Goal: Task Accomplishment & Management: Manage account settings

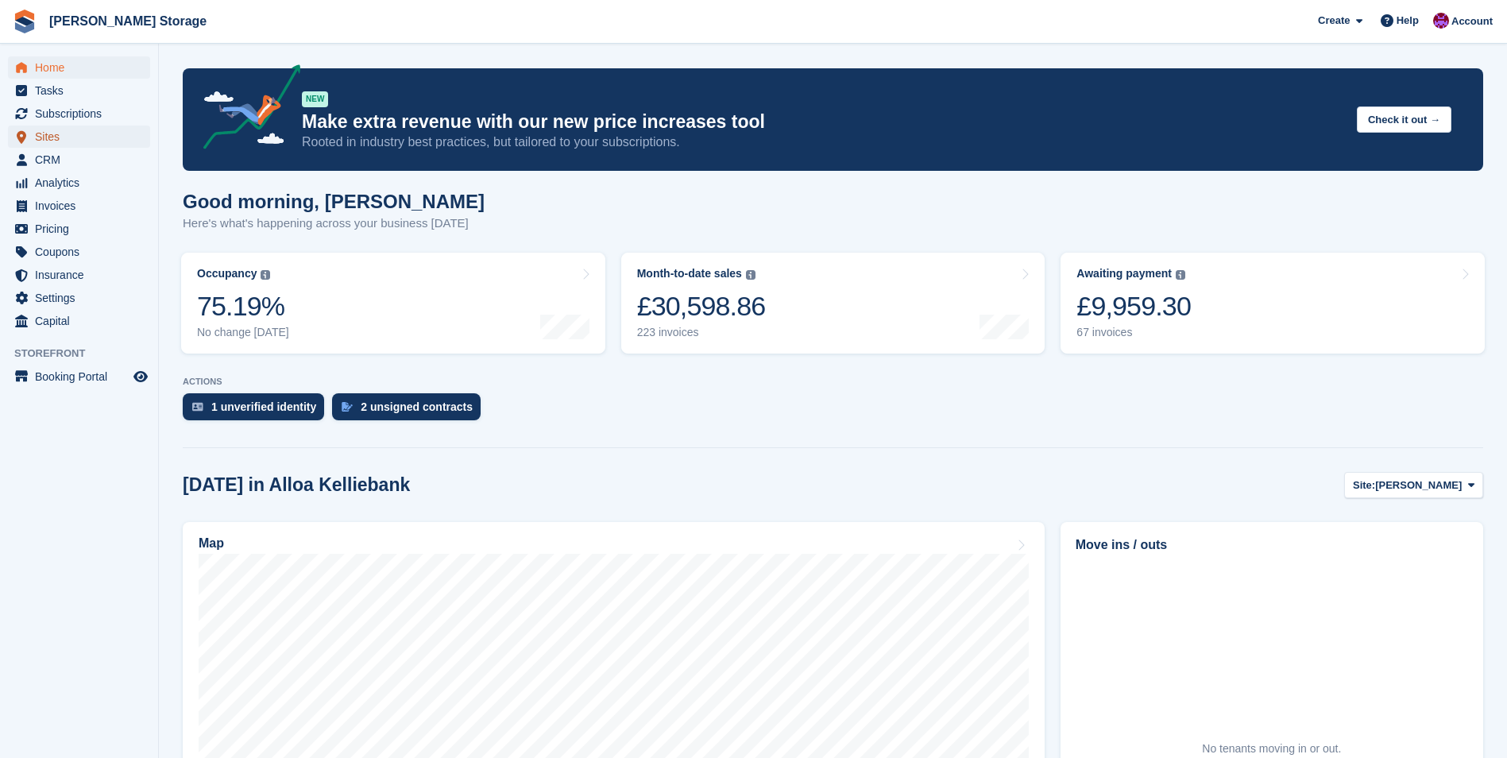
click at [73, 139] on span "Sites" at bounding box center [82, 137] width 95 height 22
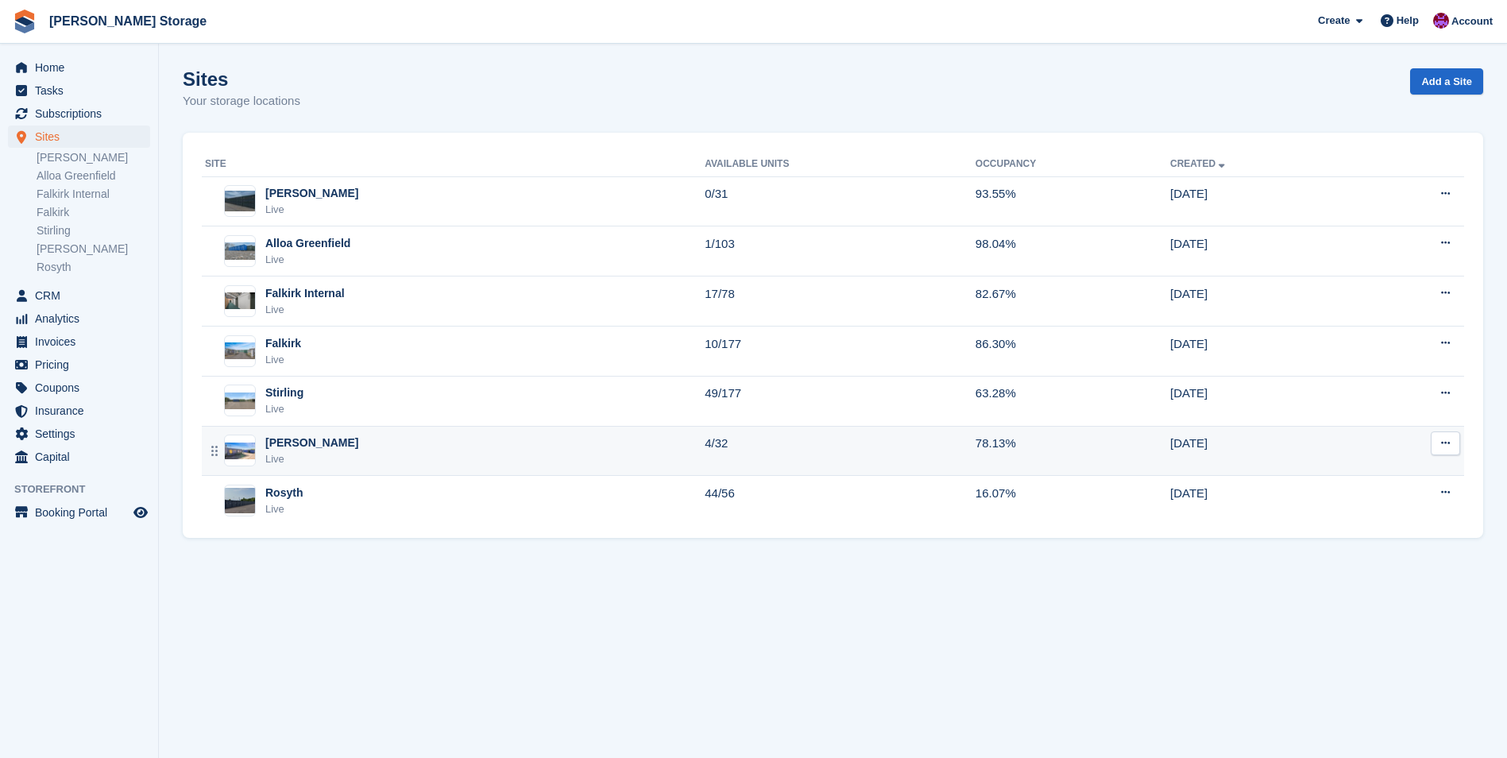
click at [823, 455] on td "4/32" at bounding box center [840, 451] width 271 height 50
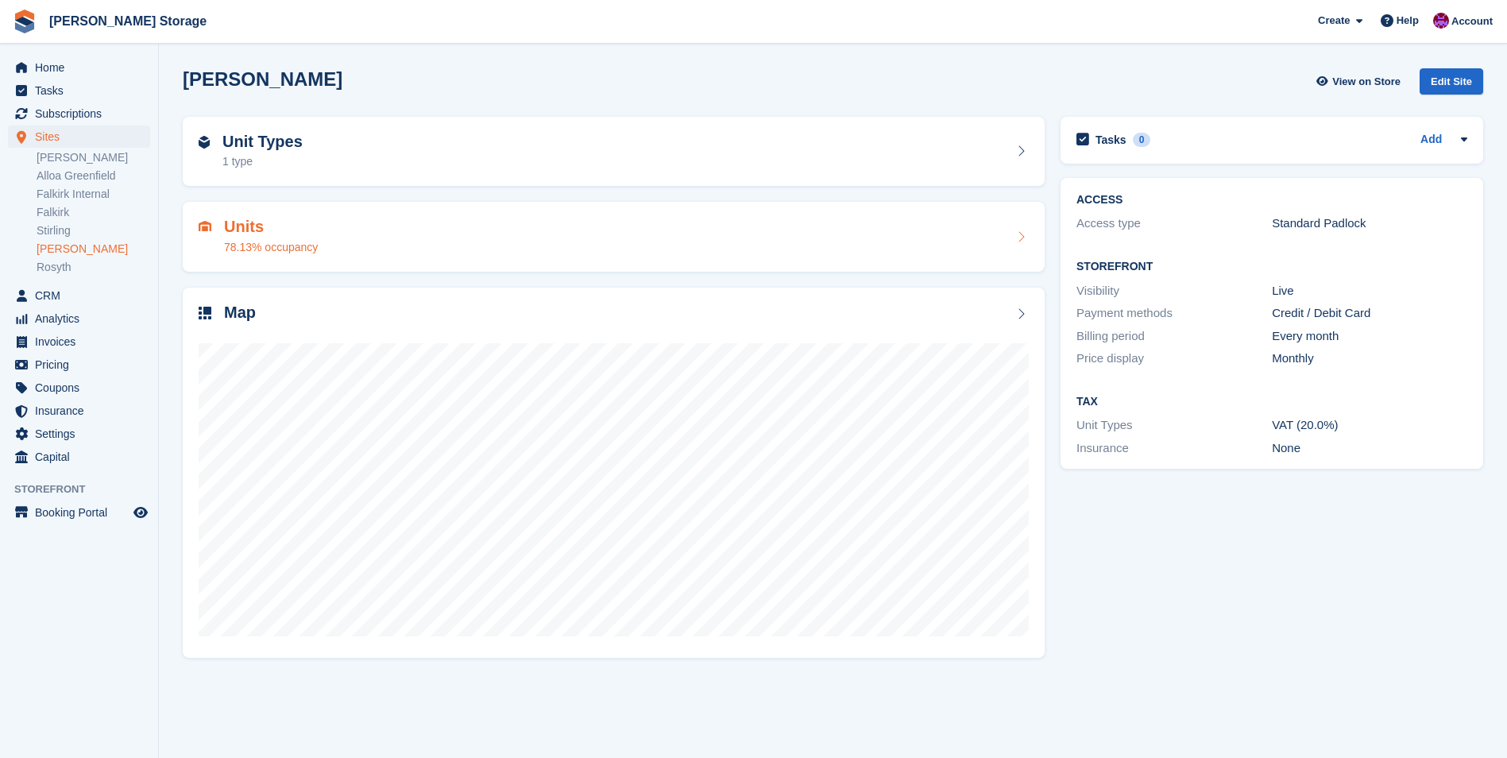
click at [961, 234] on div "Units 78.13% occupancy" at bounding box center [614, 237] width 830 height 38
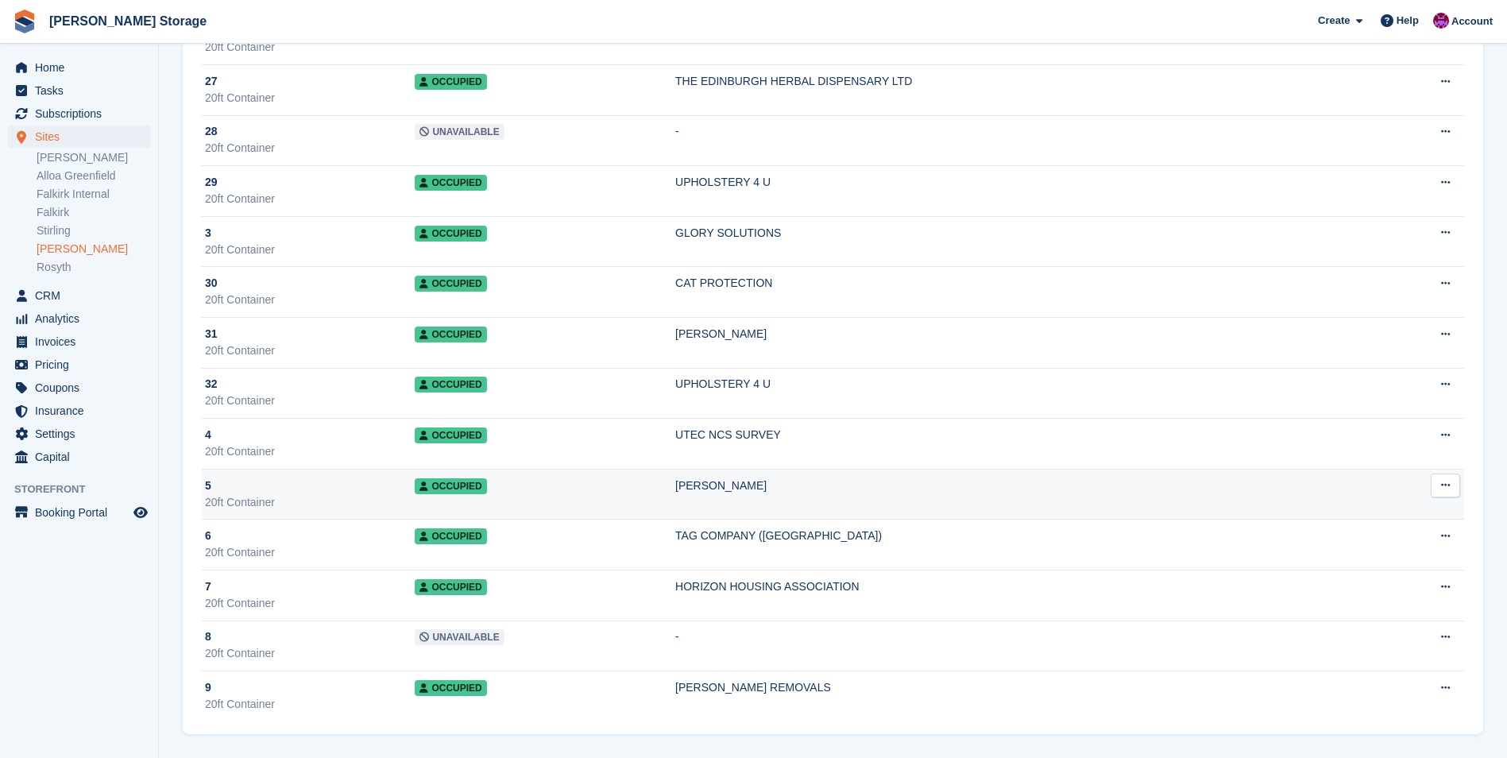
scroll to position [778, 0]
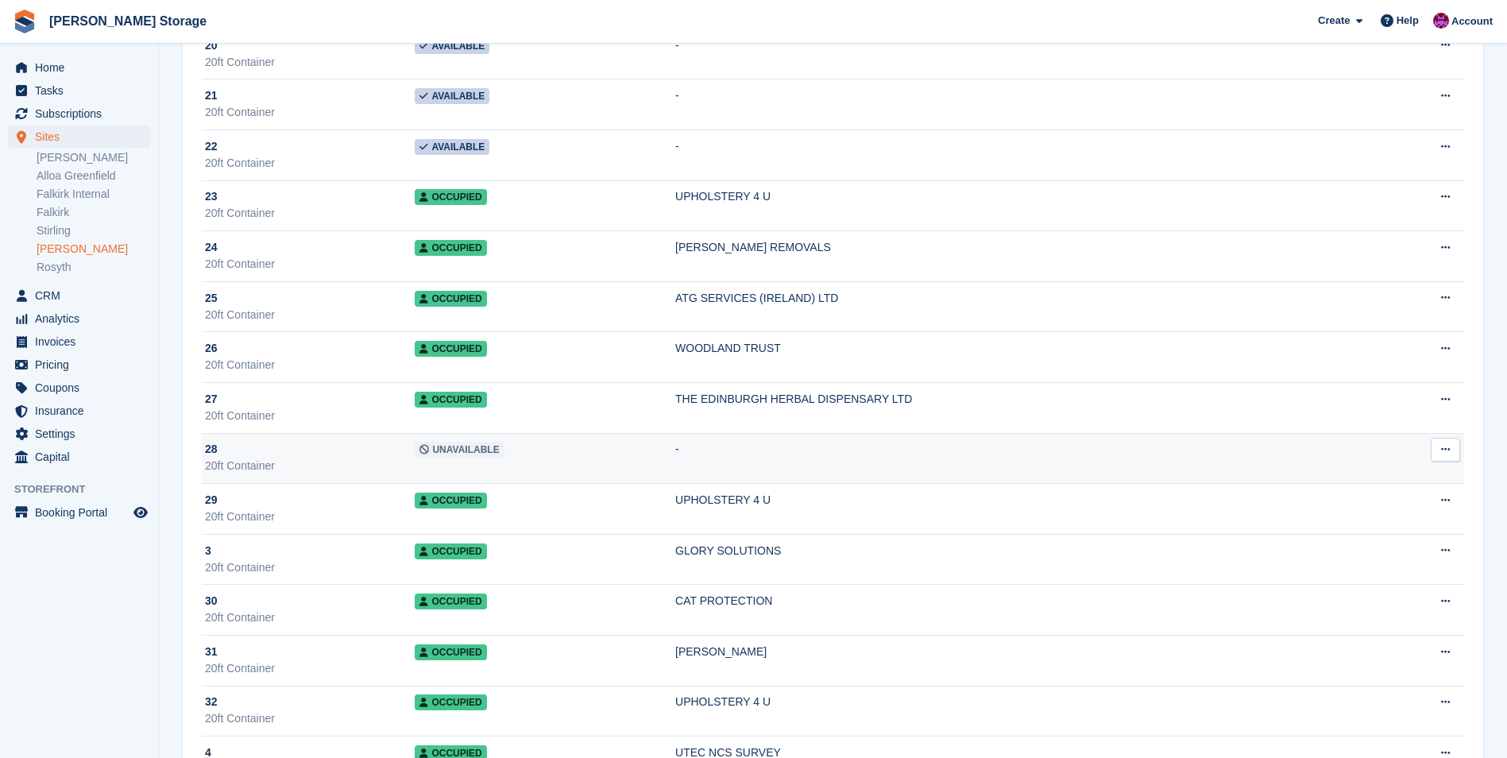
click at [814, 448] on td "-" at bounding box center [1021, 458] width 692 height 51
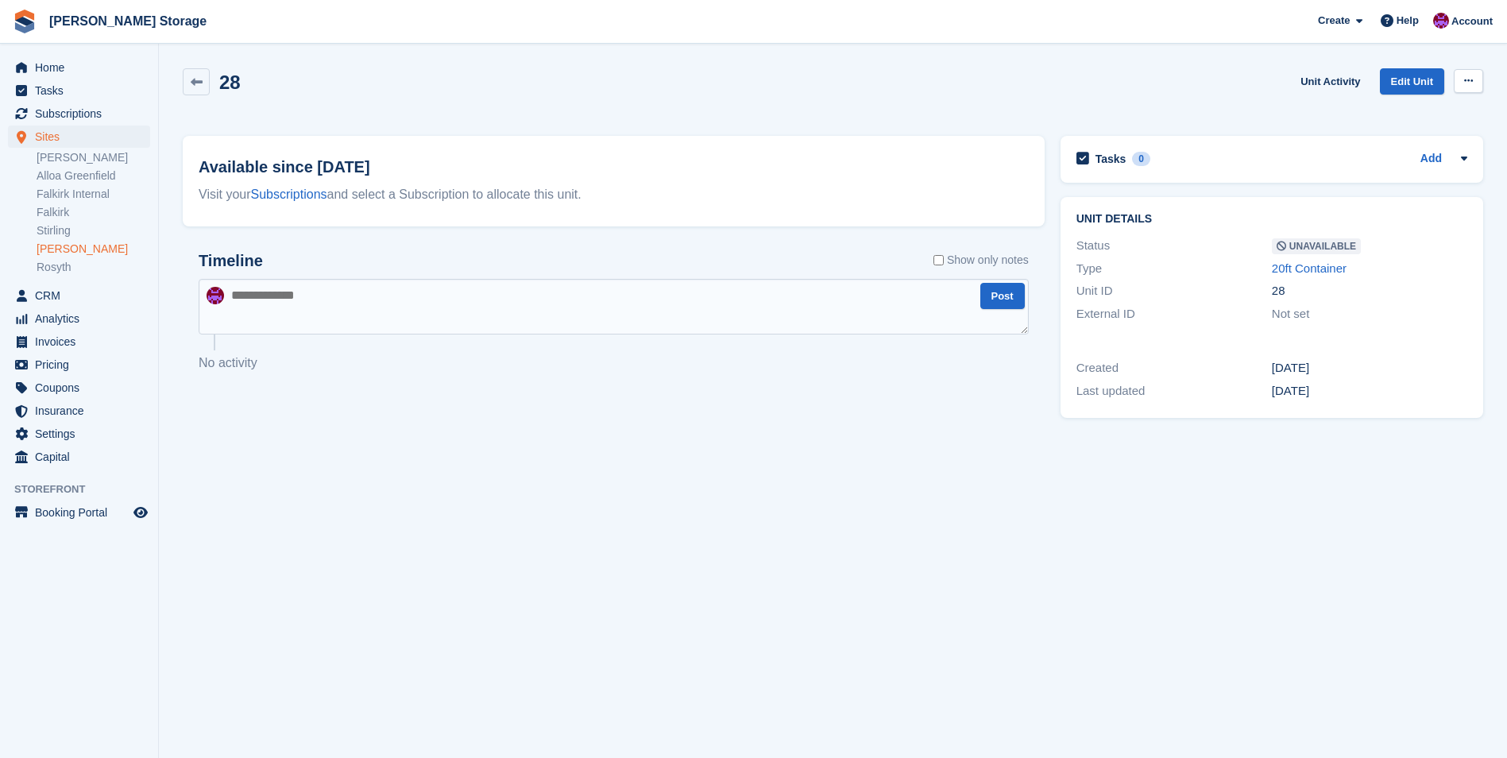
click at [1467, 78] on icon at bounding box center [1468, 80] width 9 height 10
click at [1400, 117] on p "Make Available" at bounding box center [1407, 112] width 138 height 21
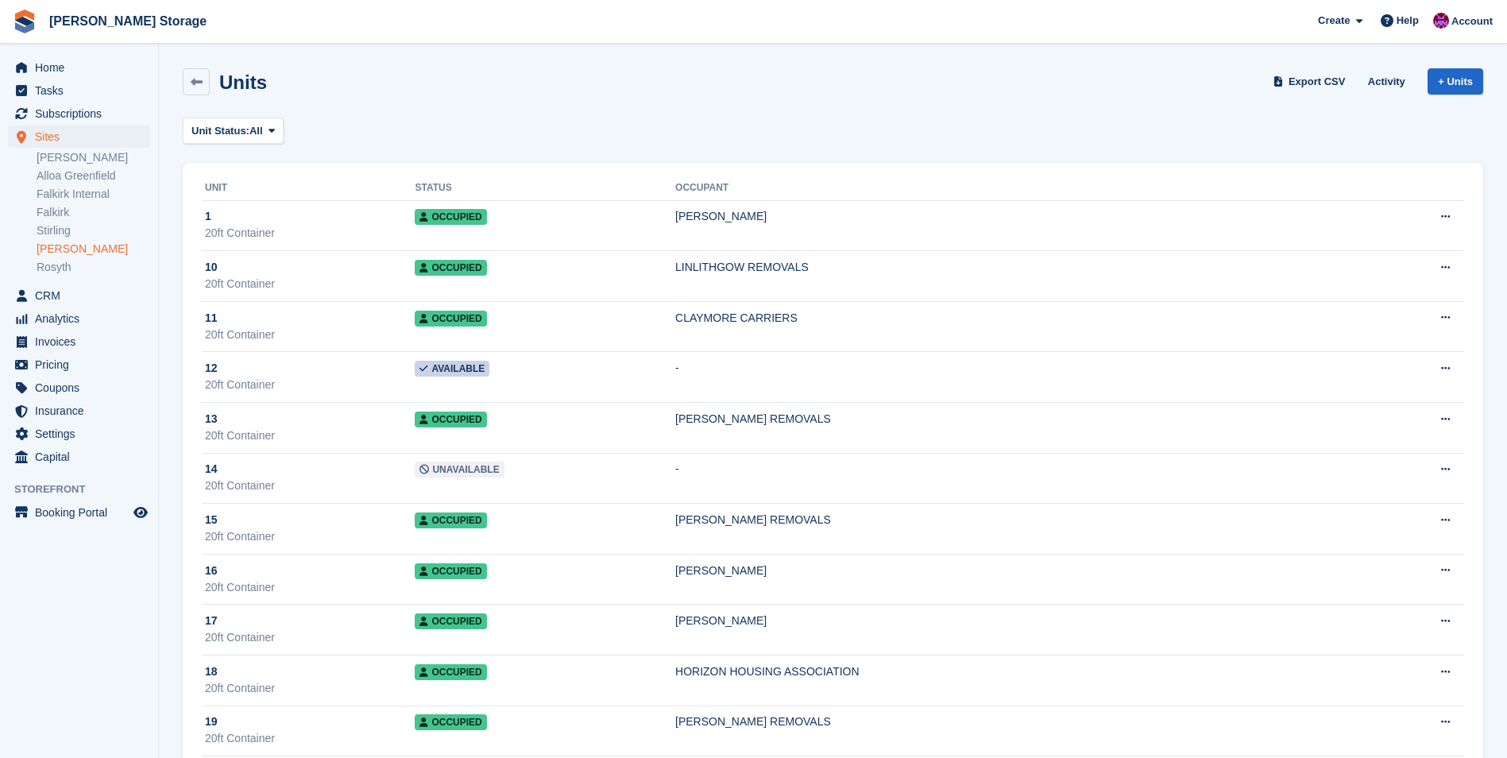
scroll to position [778, 0]
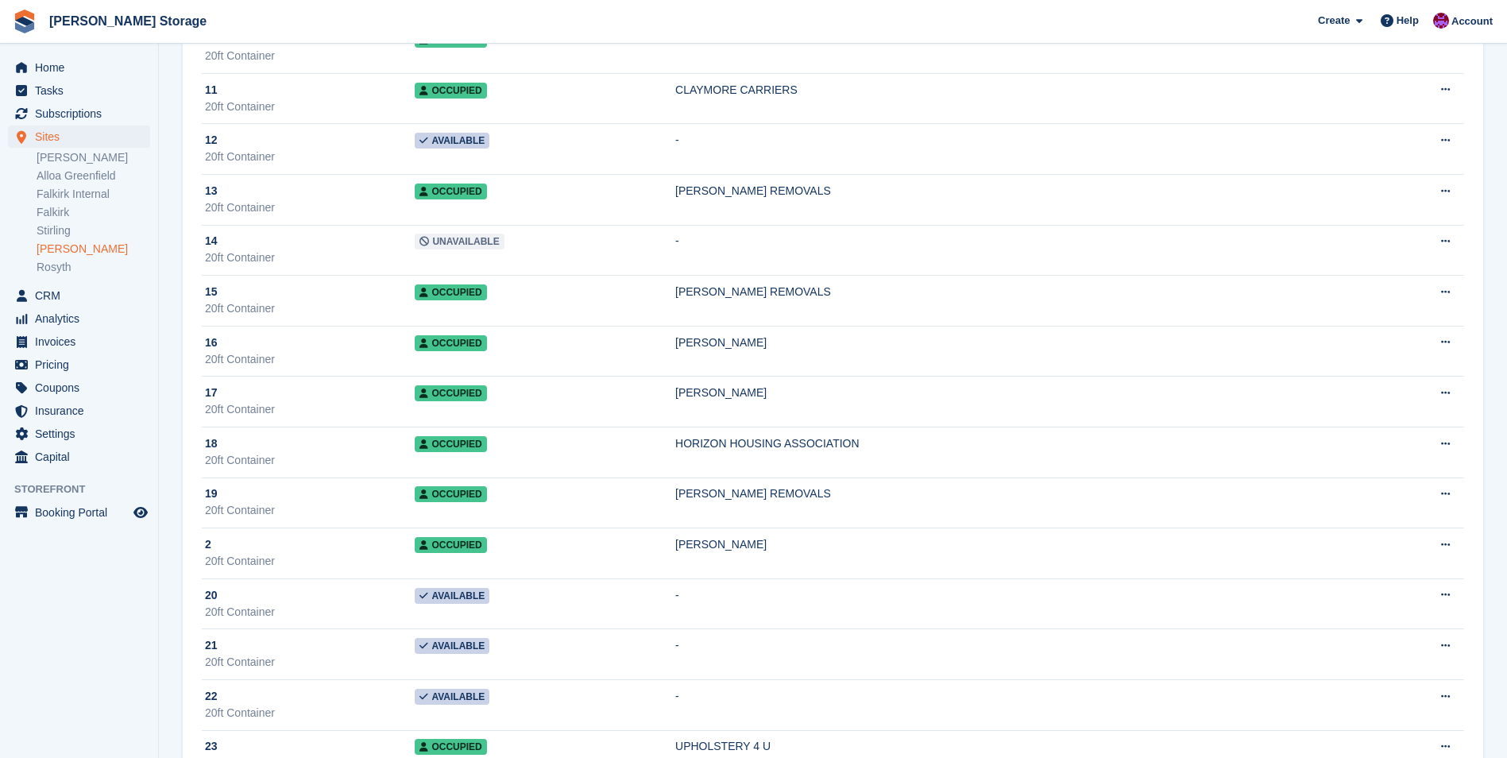
scroll to position [222, 0]
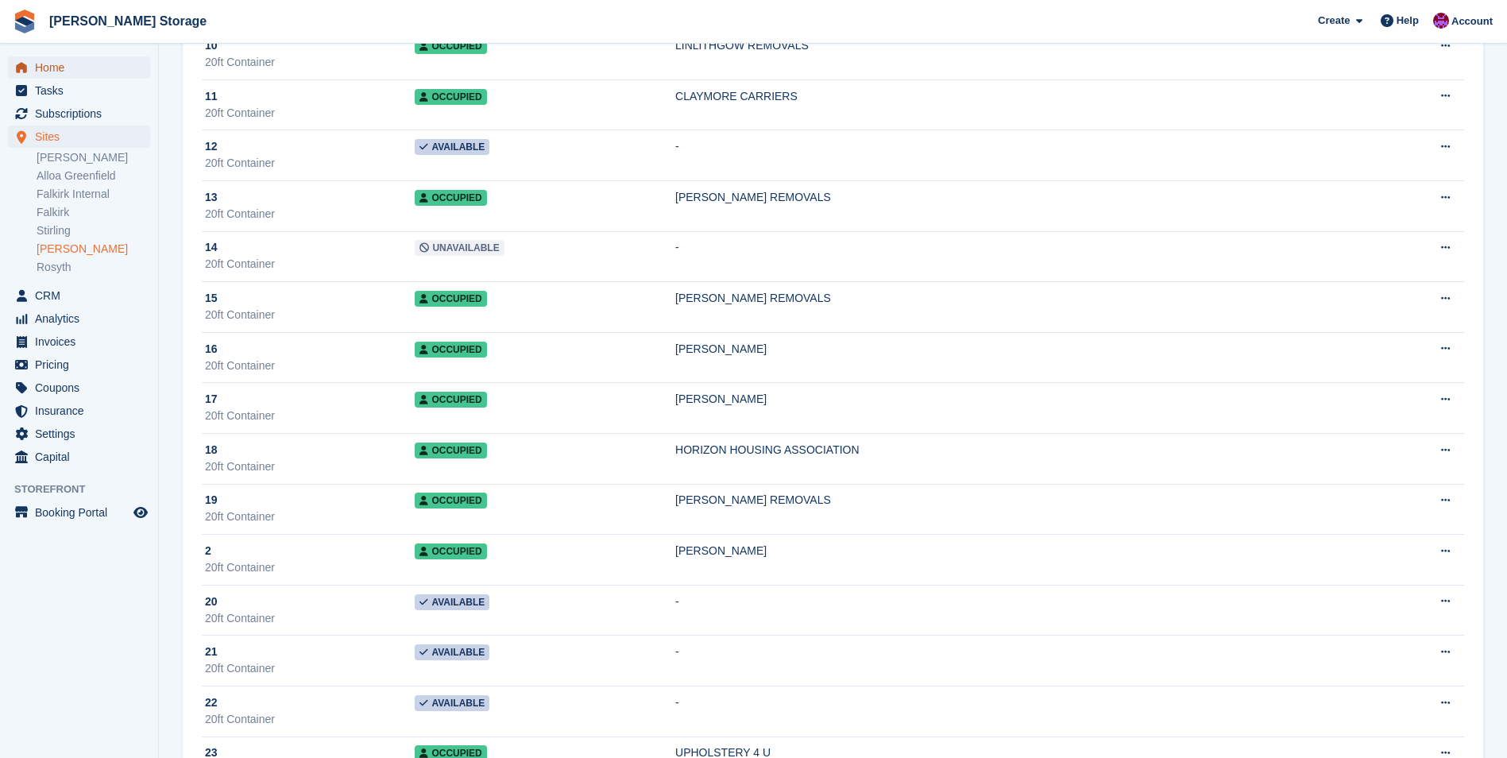
click at [89, 71] on span "Home" at bounding box center [82, 67] width 95 height 22
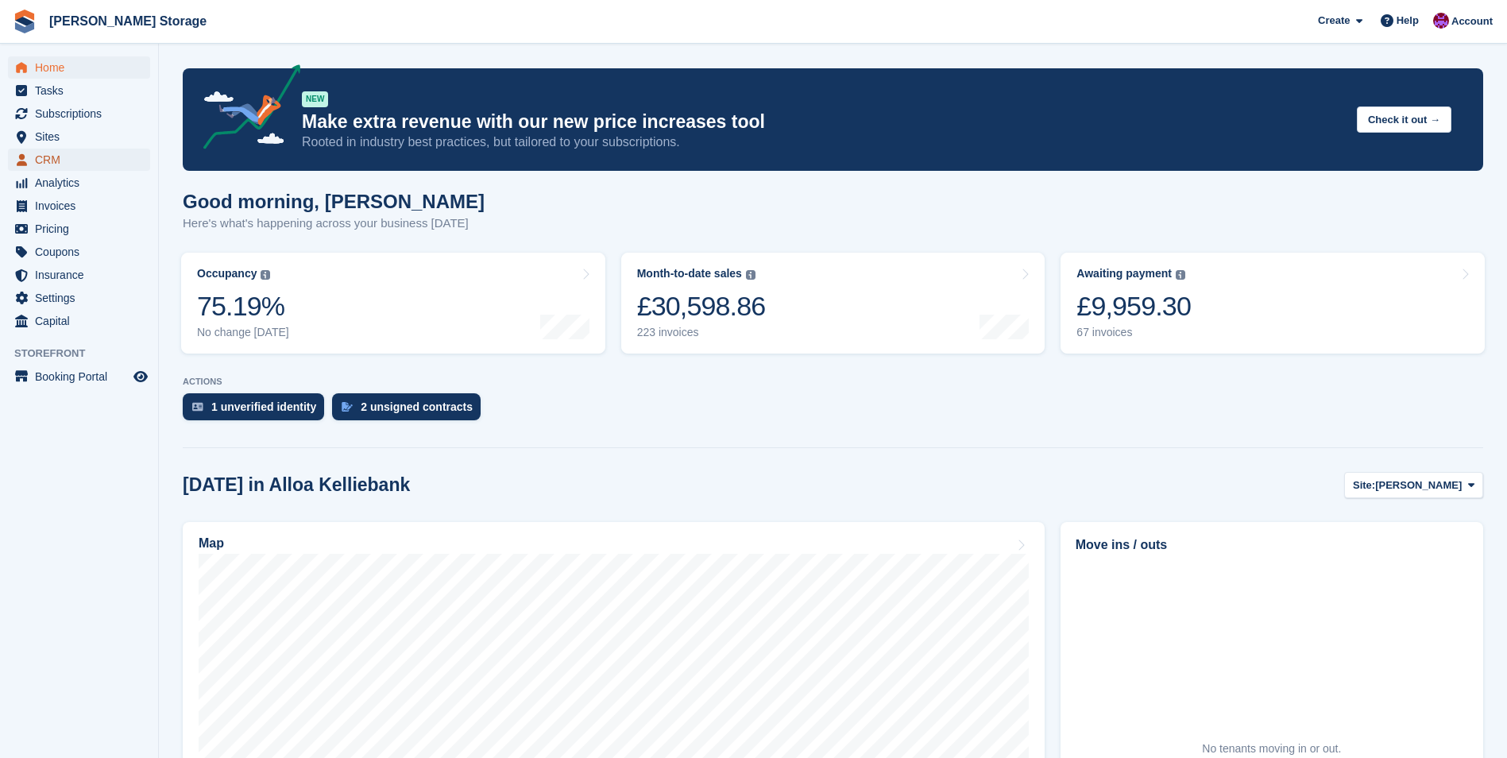
click at [54, 153] on span "CRM" at bounding box center [82, 160] width 95 height 22
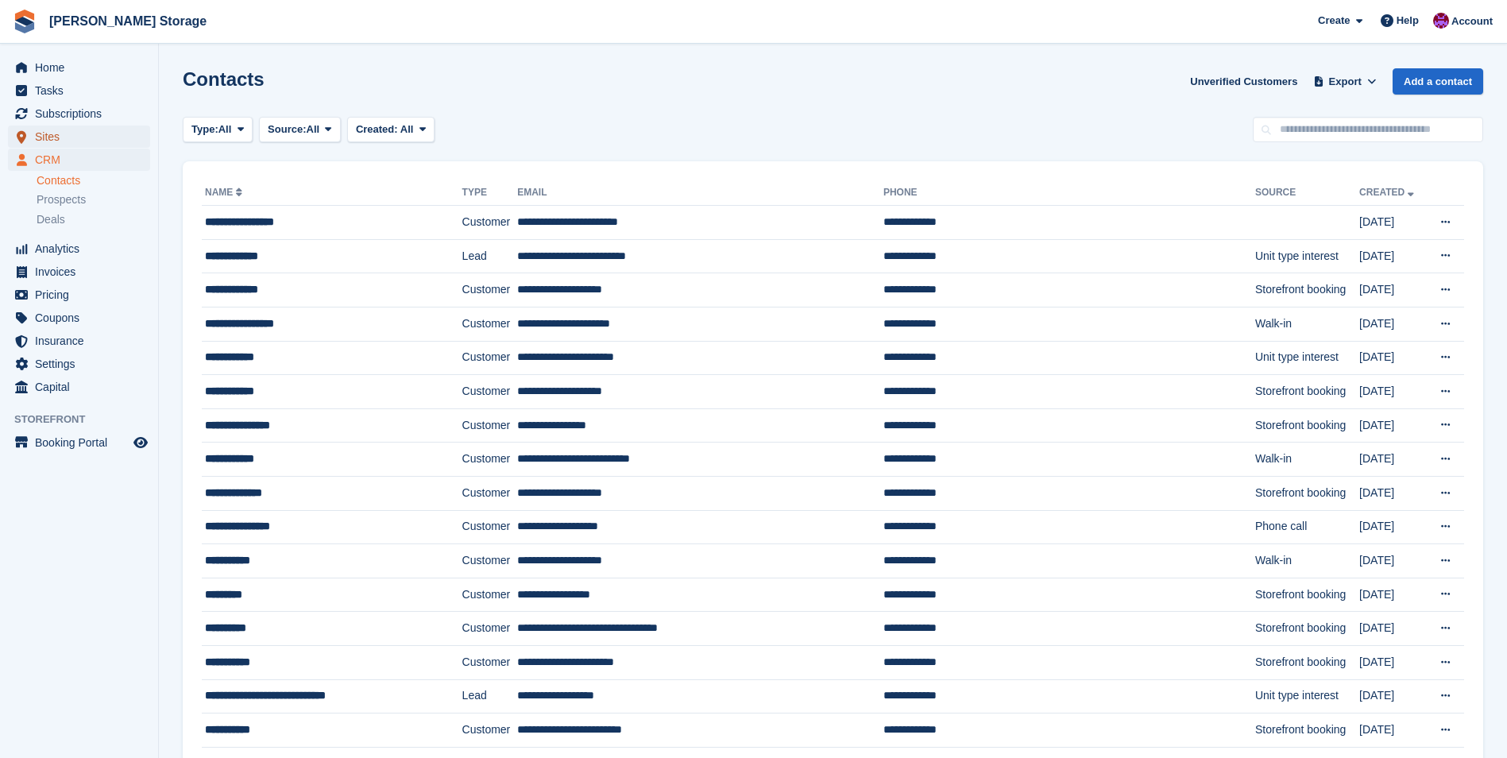
click at [34, 136] on link "Sites" at bounding box center [79, 137] width 142 height 22
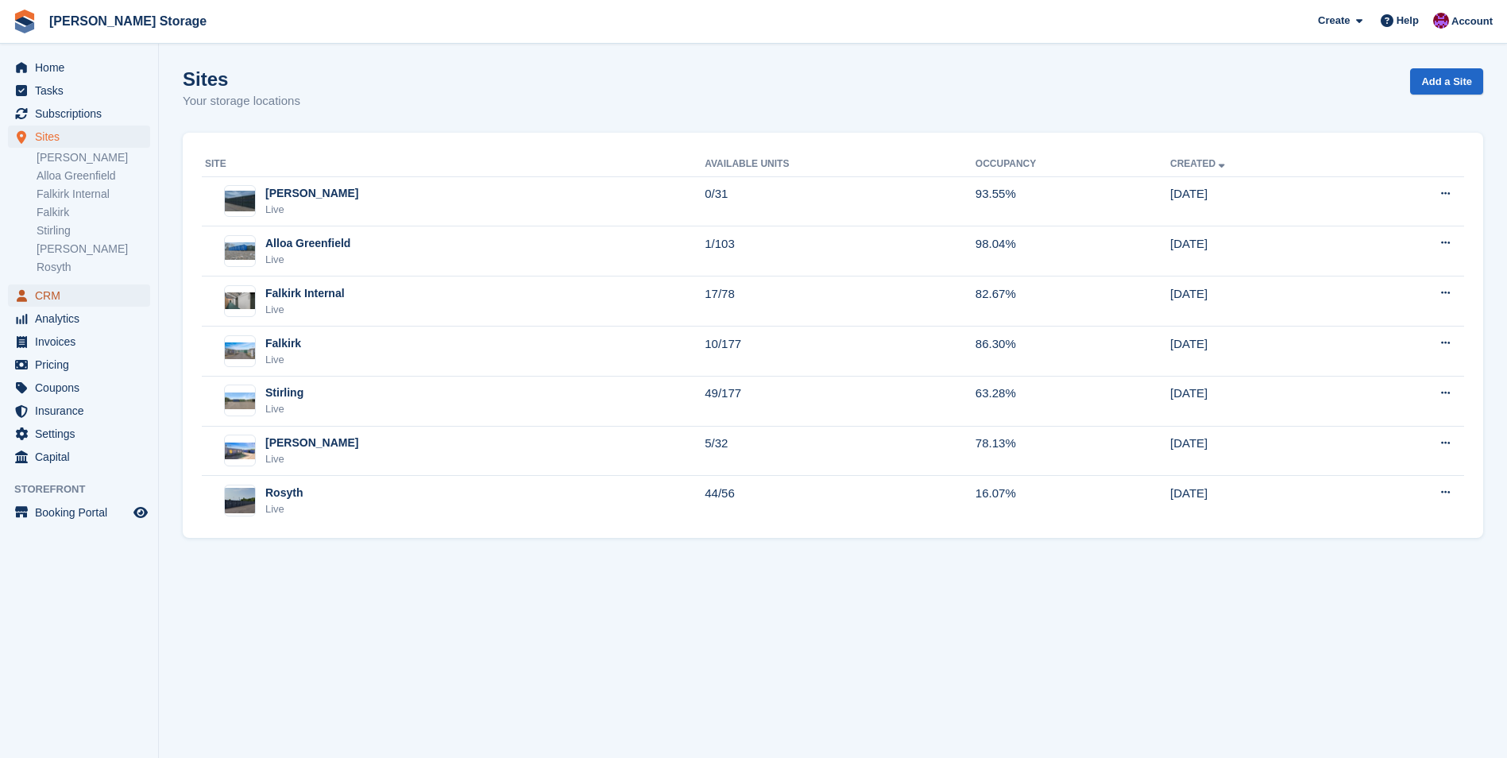
click at [56, 300] on span "CRM" at bounding box center [82, 295] width 95 height 22
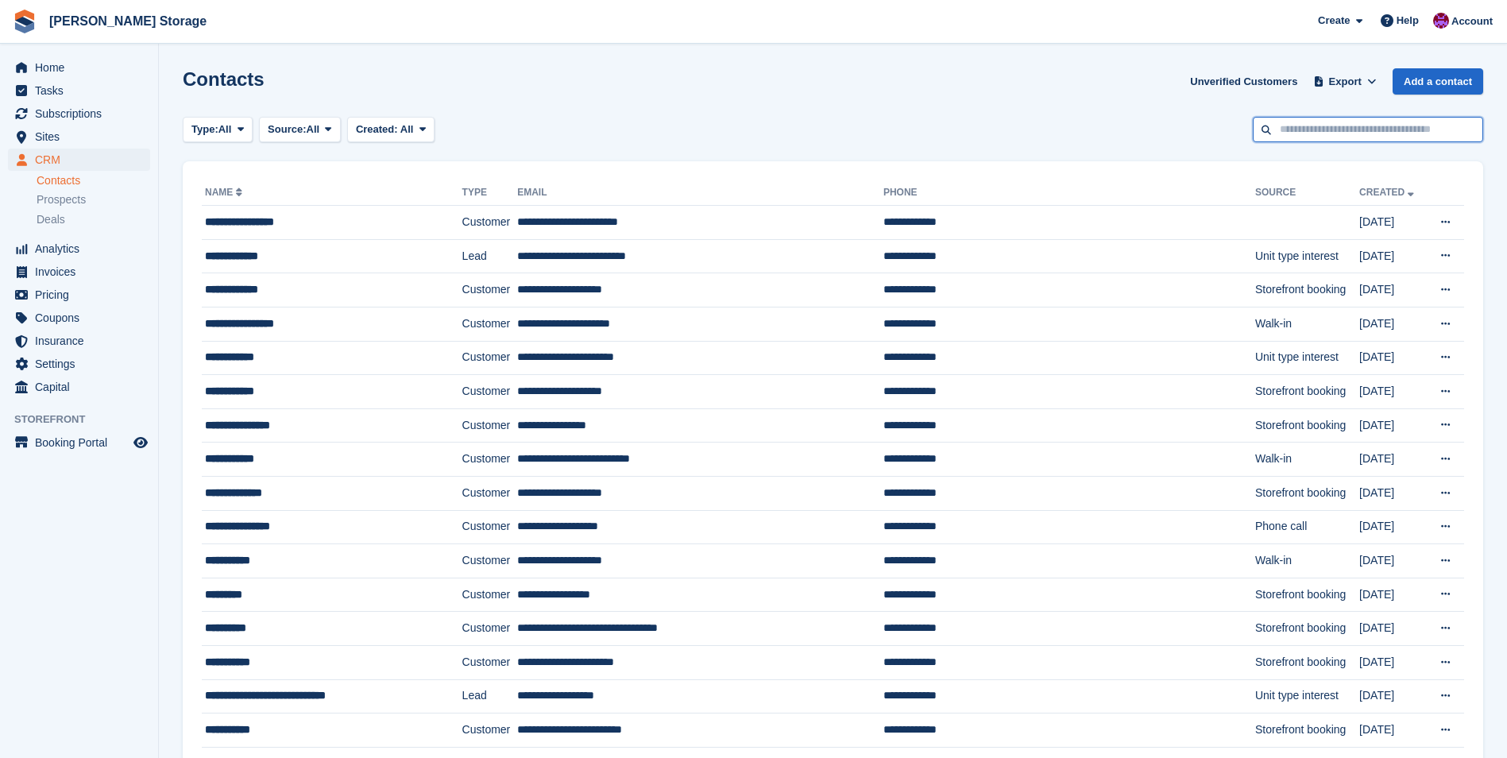
click at [1292, 122] on input "text" at bounding box center [1368, 130] width 230 height 26
type input "****"
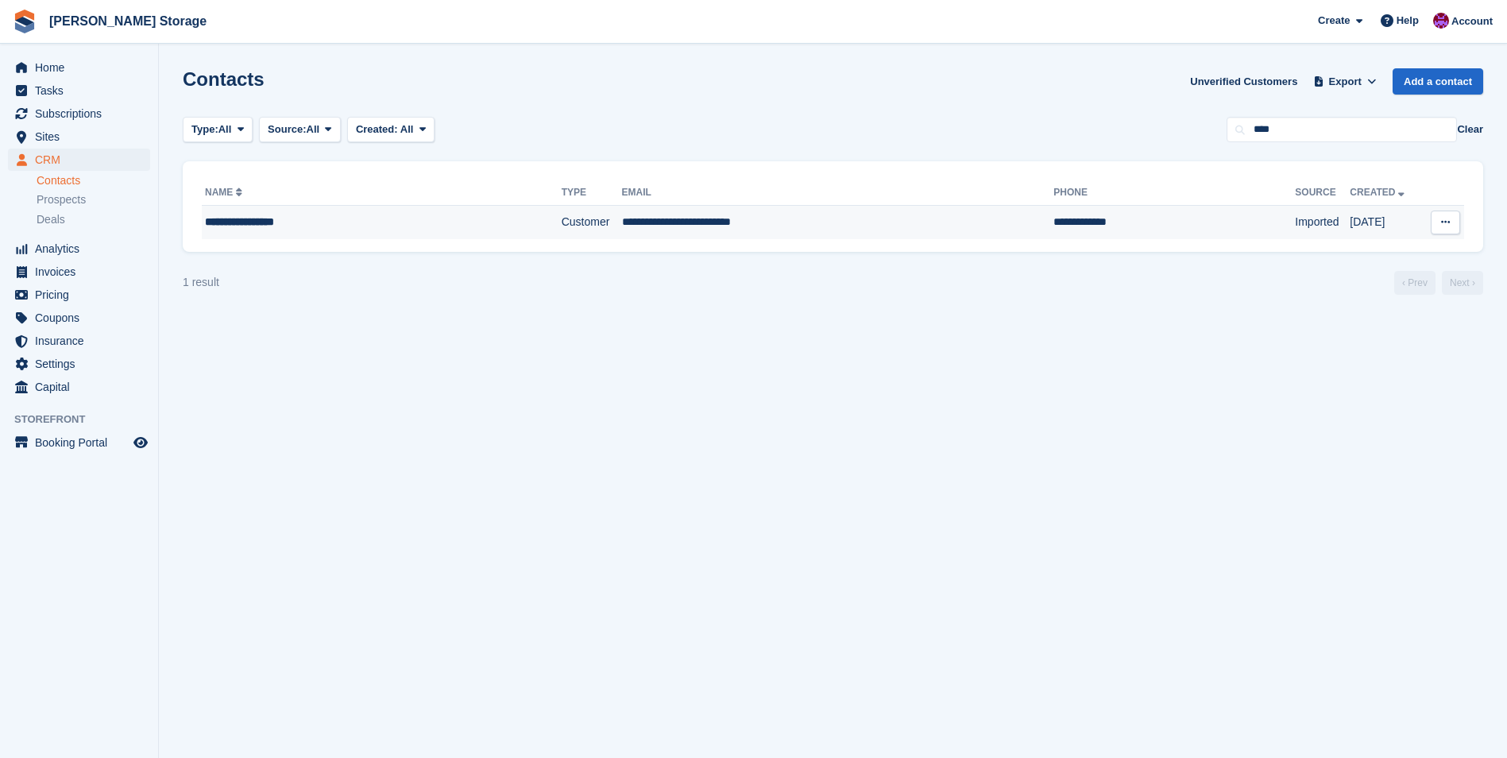
click at [657, 232] on td "**********" at bounding box center [838, 222] width 432 height 33
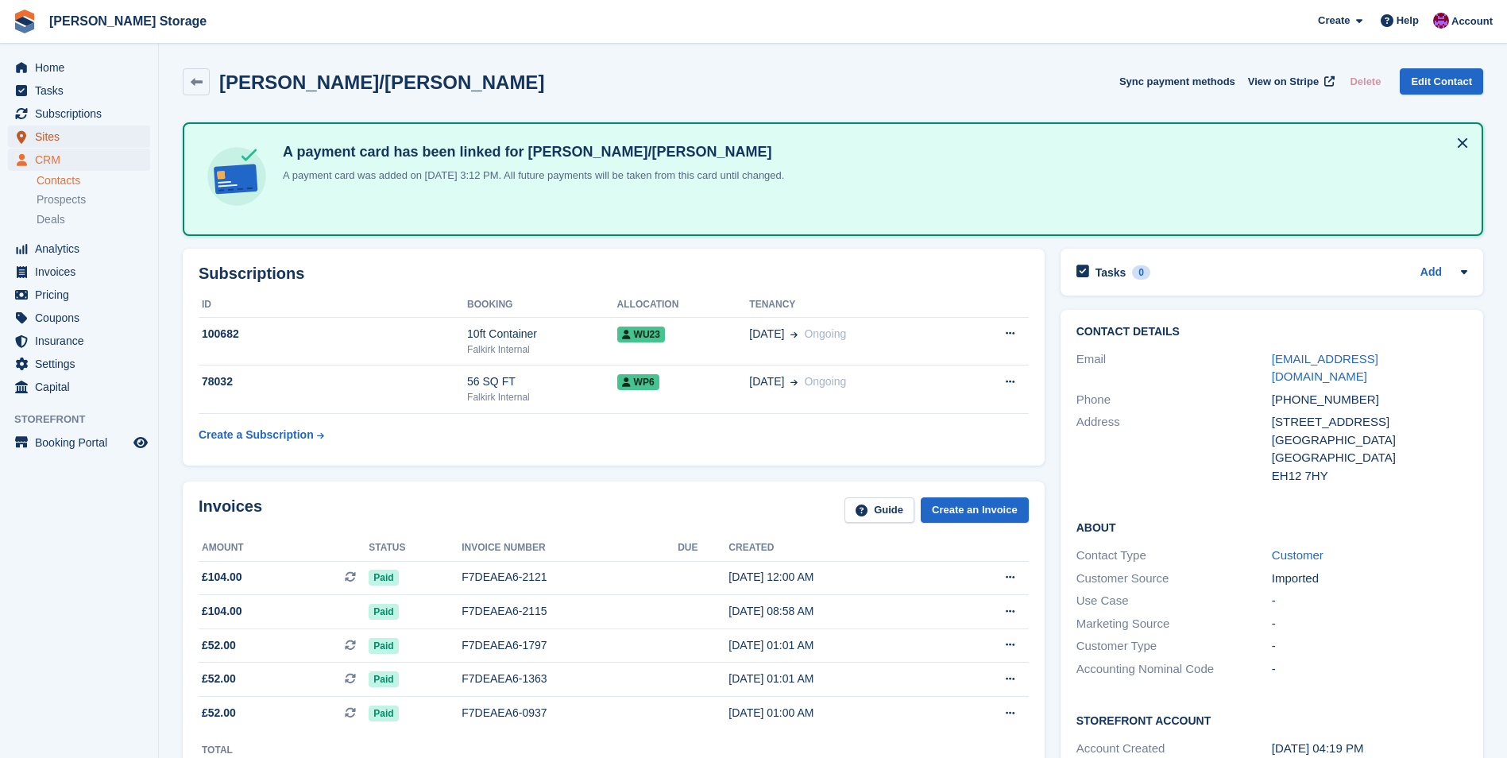
click at [60, 142] on span "Sites" at bounding box center [82, 137] width 95 height 22
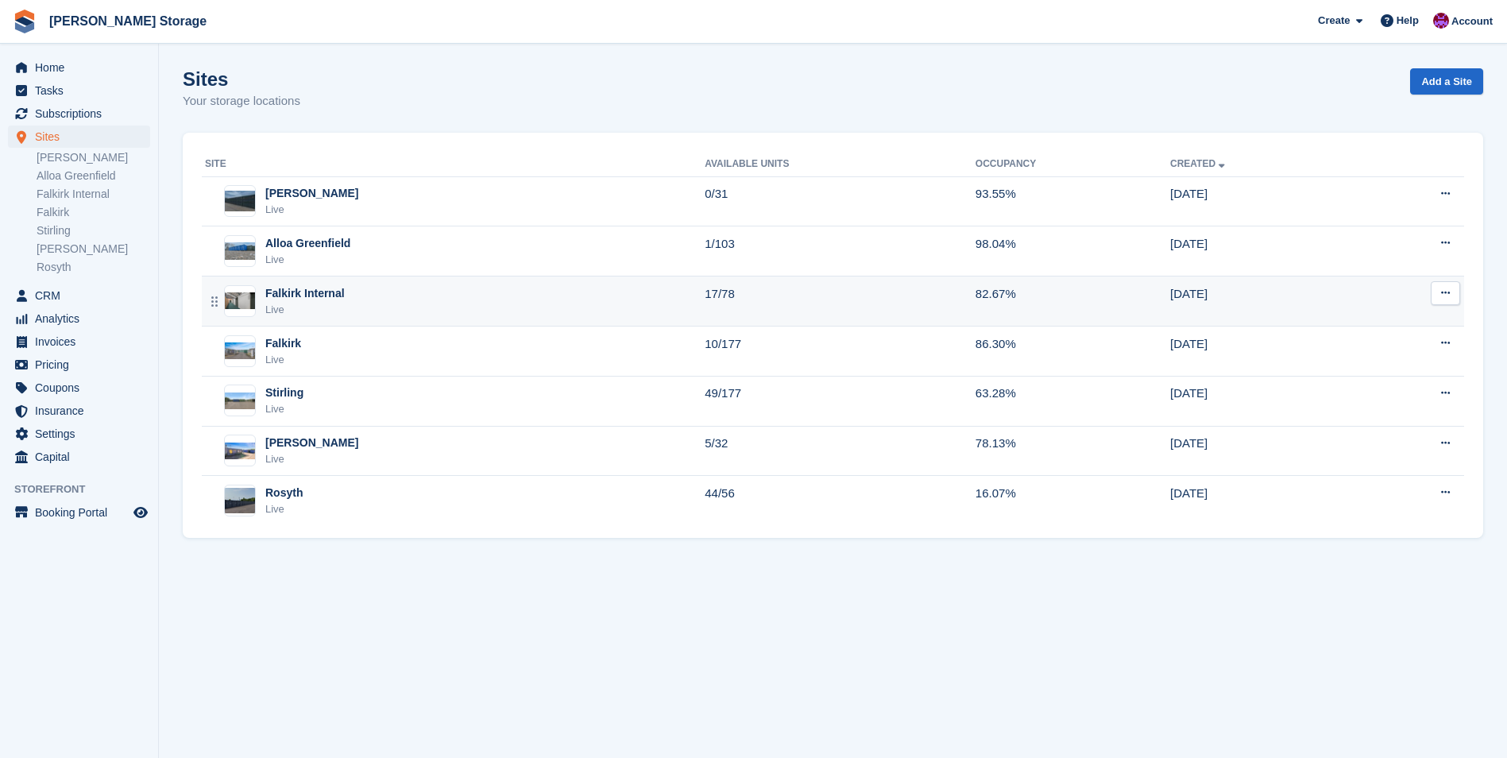
click at [435, 295] on div "Falkirk Internal Live" at bounding box center [455, 301] width 500 height 33
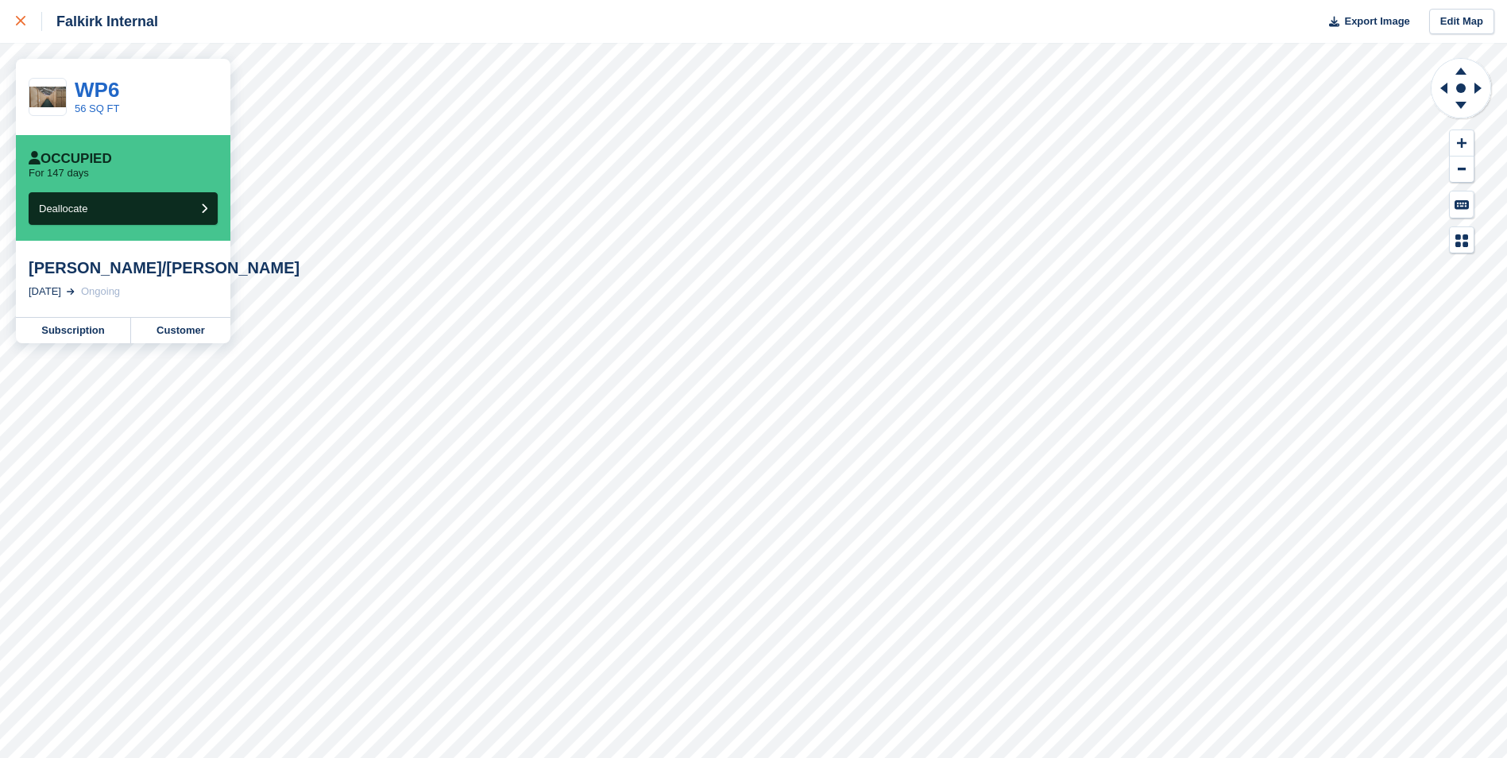
click at [18, 16] on div at bounding box center [29, 21] width 26 height 19
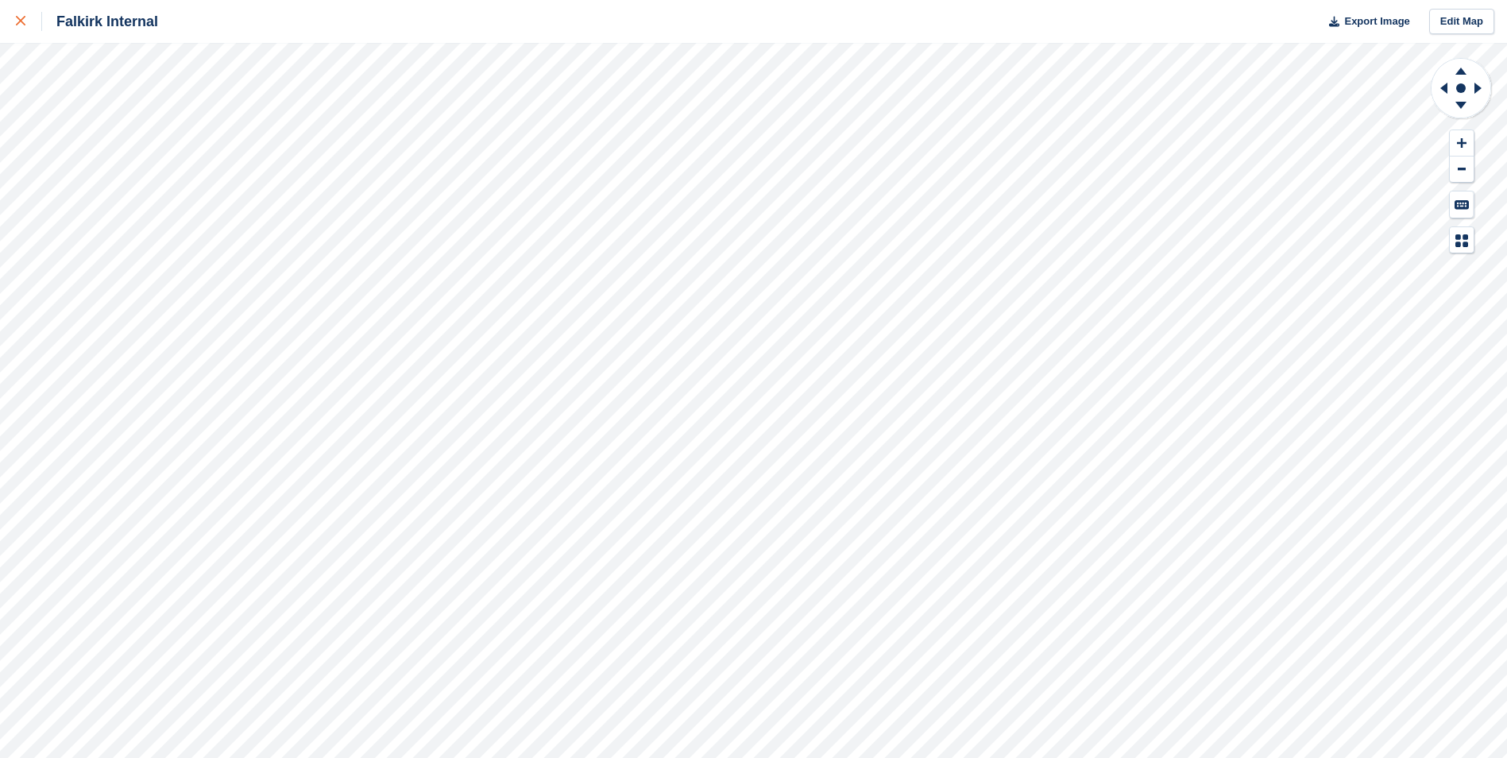
click at [20, 17] on icon at bounding box center [21, 21] width 10 height 10
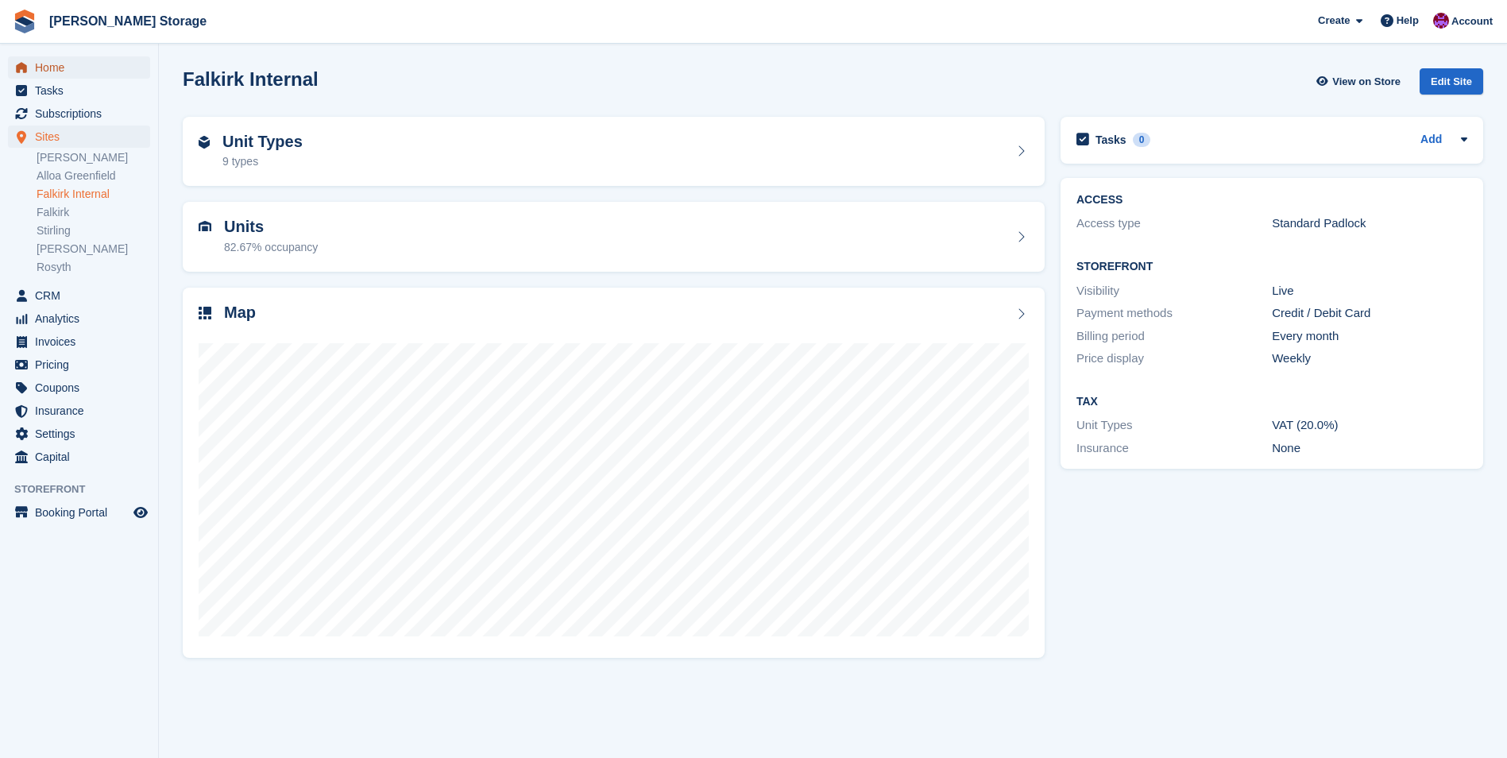
click at [51, 72] on span "Home" at bounding box center [82, 67] width 95 height 22
